Goal: Navigation & Orientation: Find specific page/section

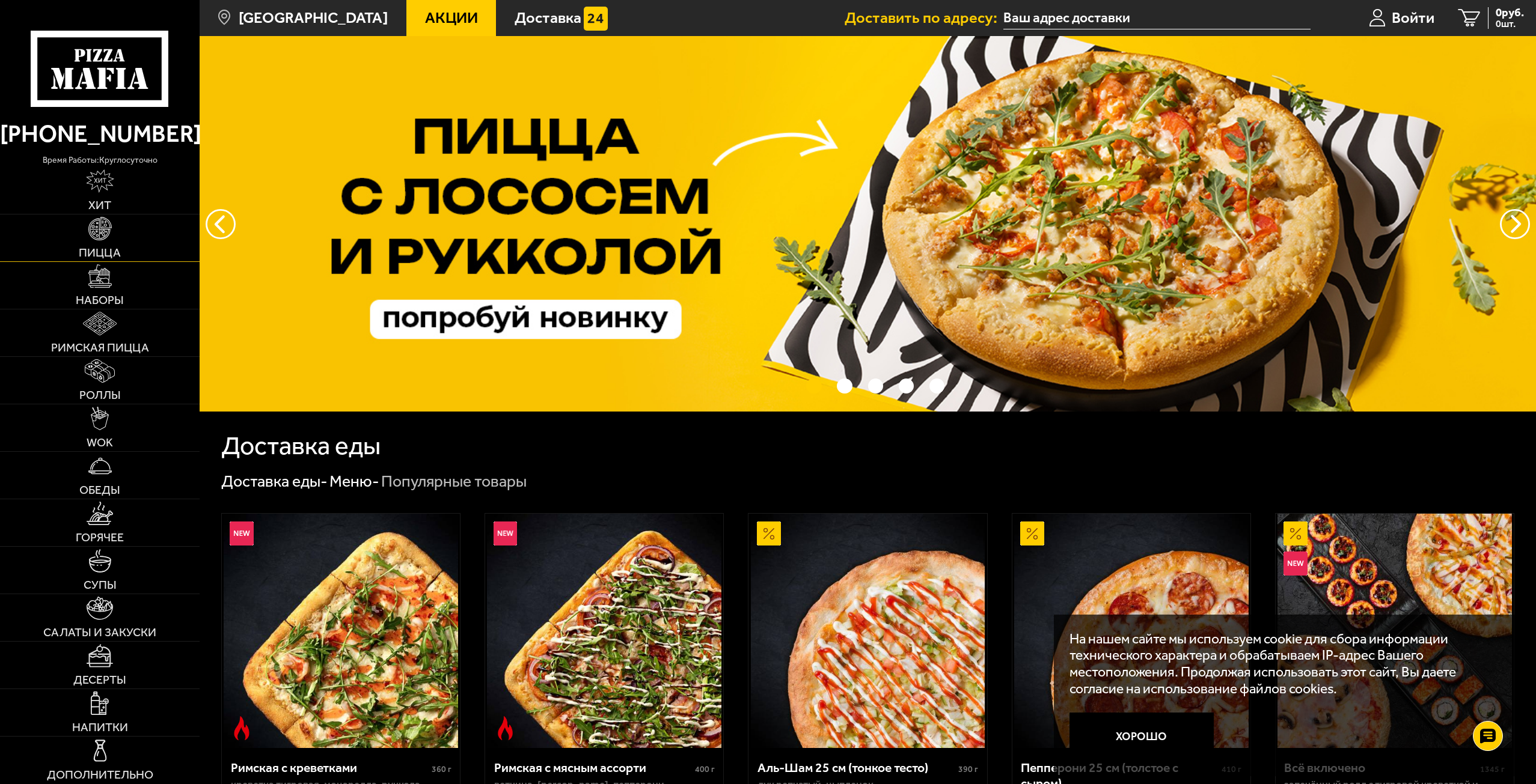
click at [123, 220] on link "Пицца" at bounding box center [99, 238] width 199 height 47
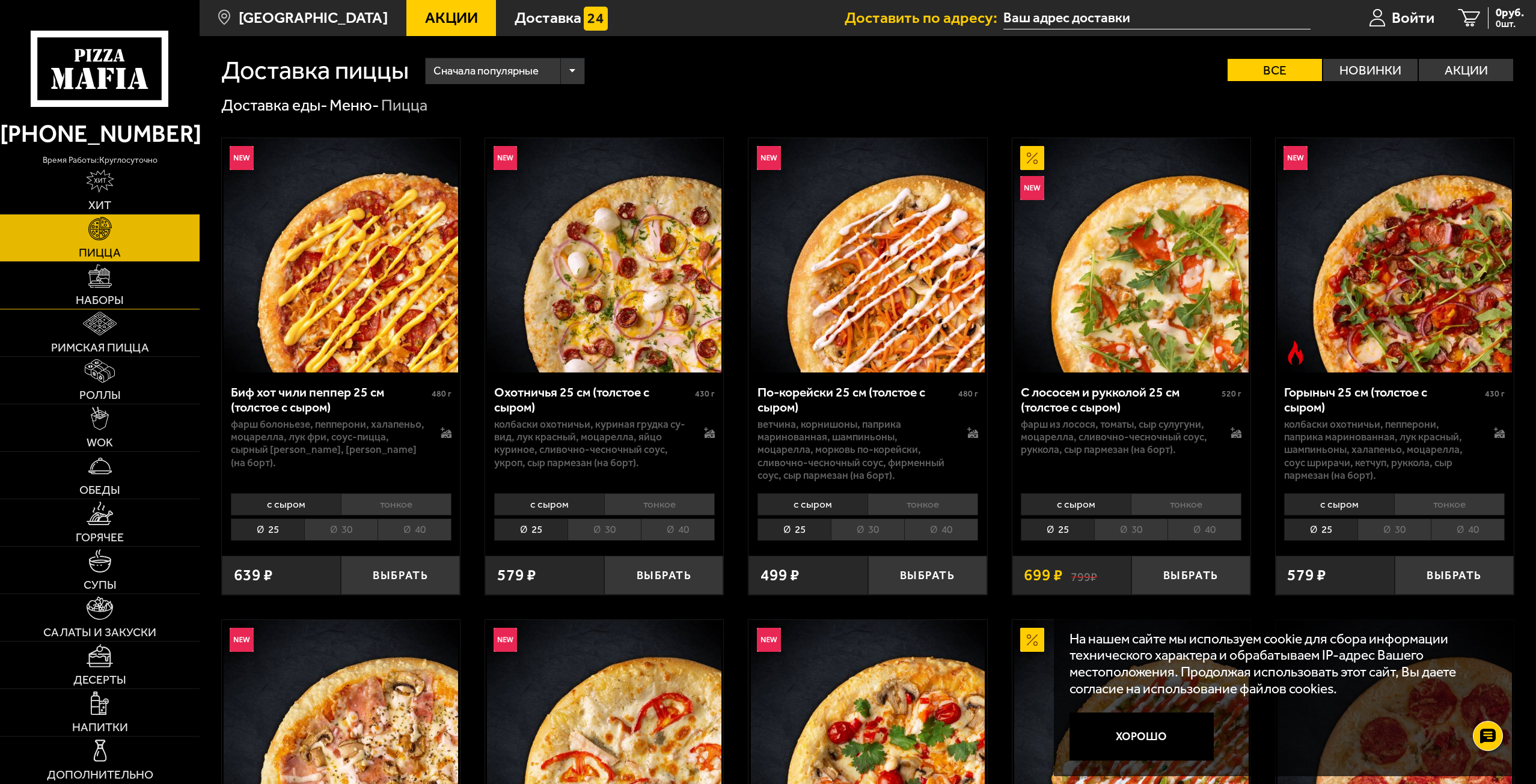
click at [111, 292] on link "Наборы" at bounding box center [99, 285] width 199 height 47
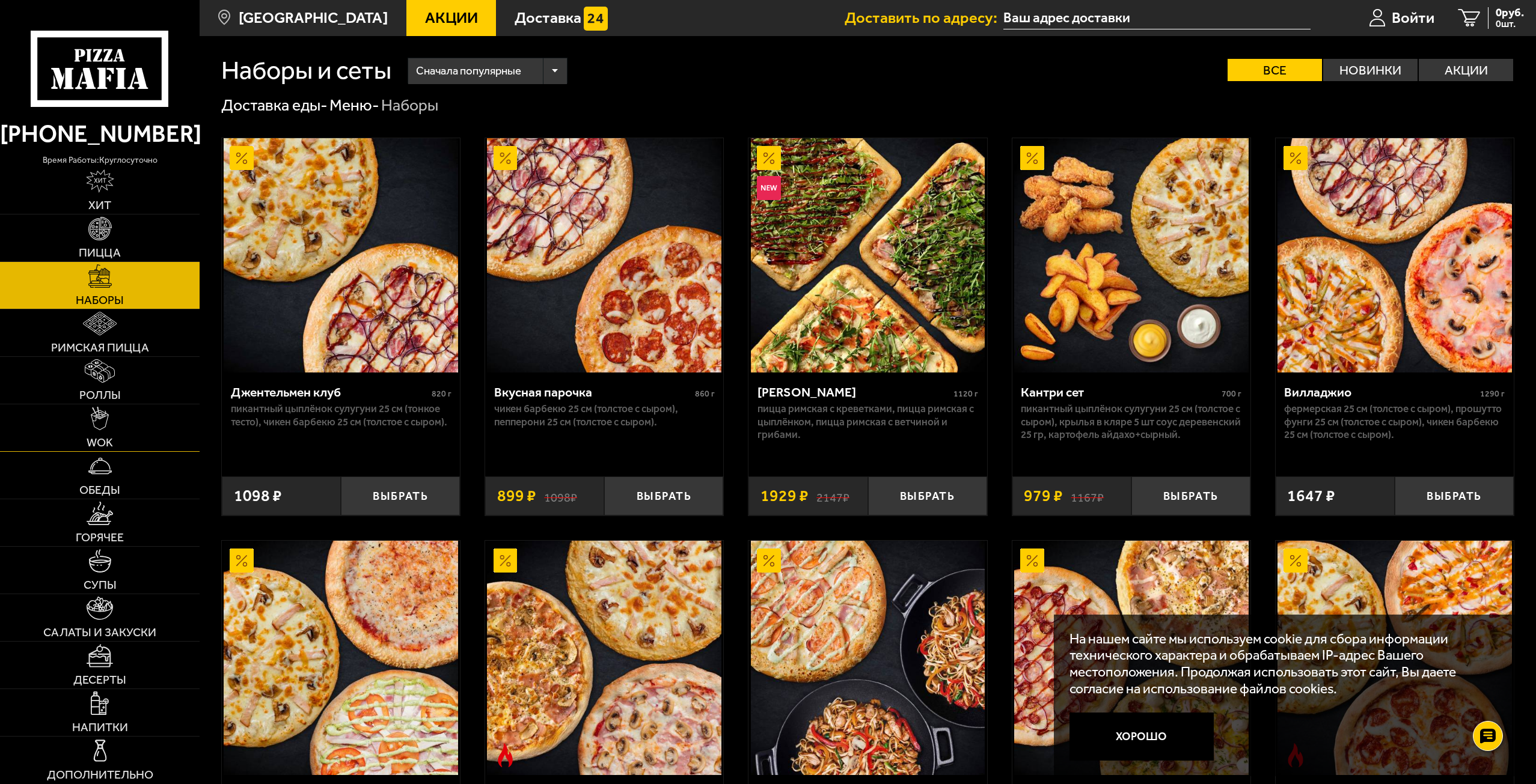
click at [119, 431] on link "WOK" at bounding box center [99, 428] width 199 height 47
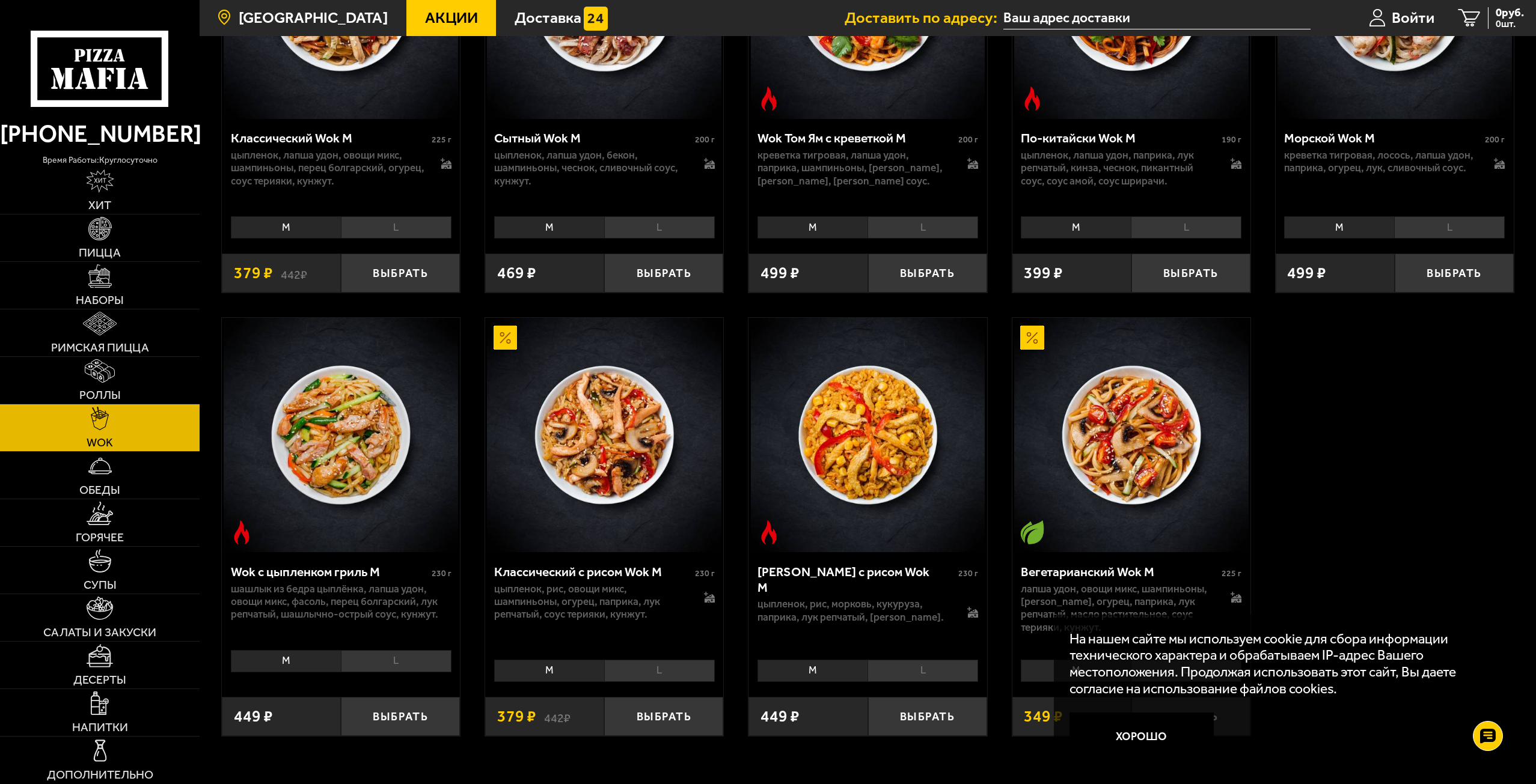
scroll to position [680, 0]
